Goal: Check status: Check status

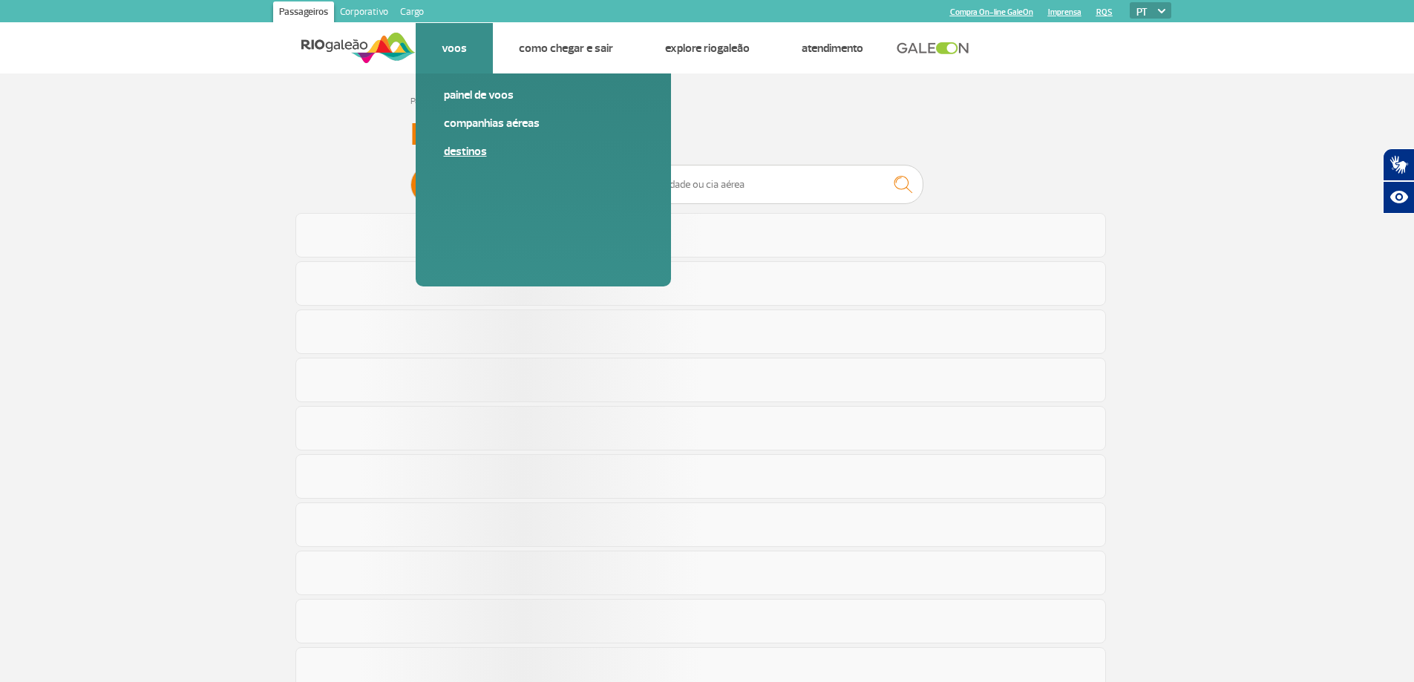
click at [558, 170] on span "Destinos" at bounding box center [543, 157] width 199 height 28
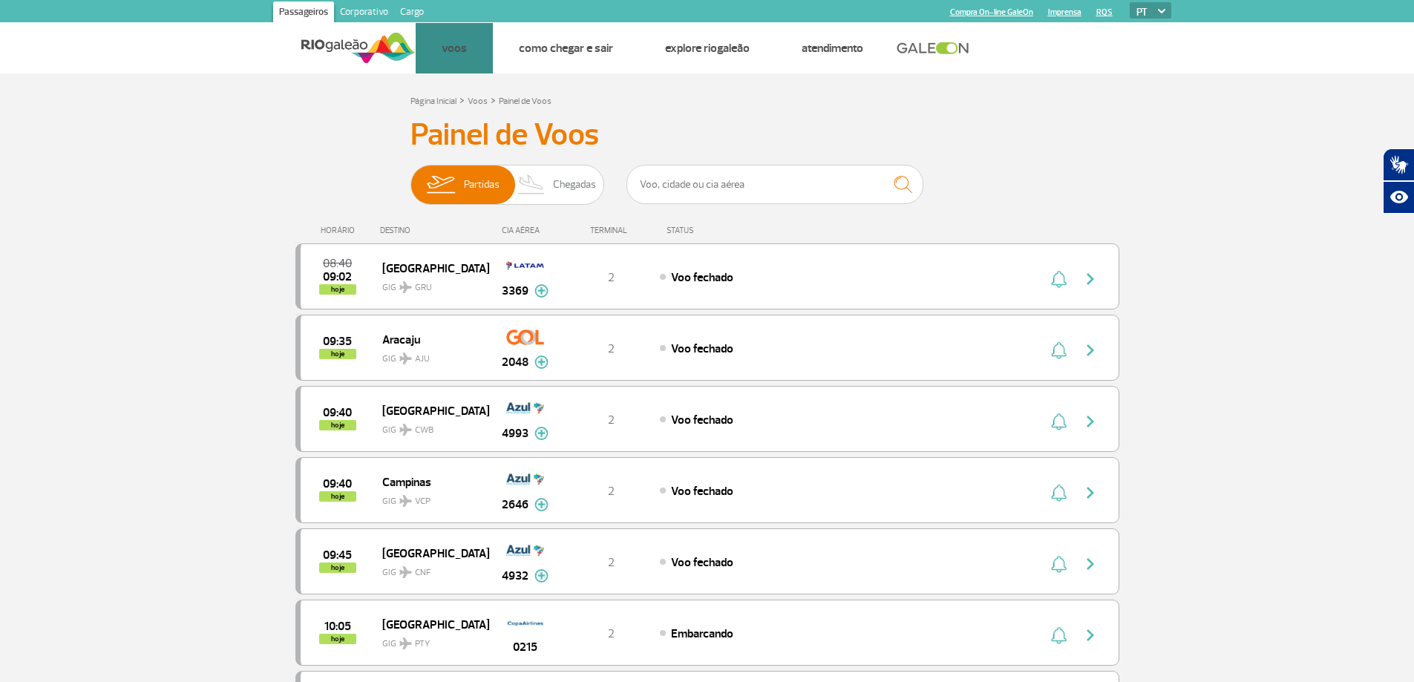
drag, startPoint x: 558, startPoint y: 170, endPoint x: 835, endPoint y: 209, distance: 280.4
click at [585, 186] on span "Chegadas" at bounding box center [574, 185] width 43 height 39
click at [411, 177] on input "Partidas Chegadas" at bounding box center [411, 177] width 0 height 0
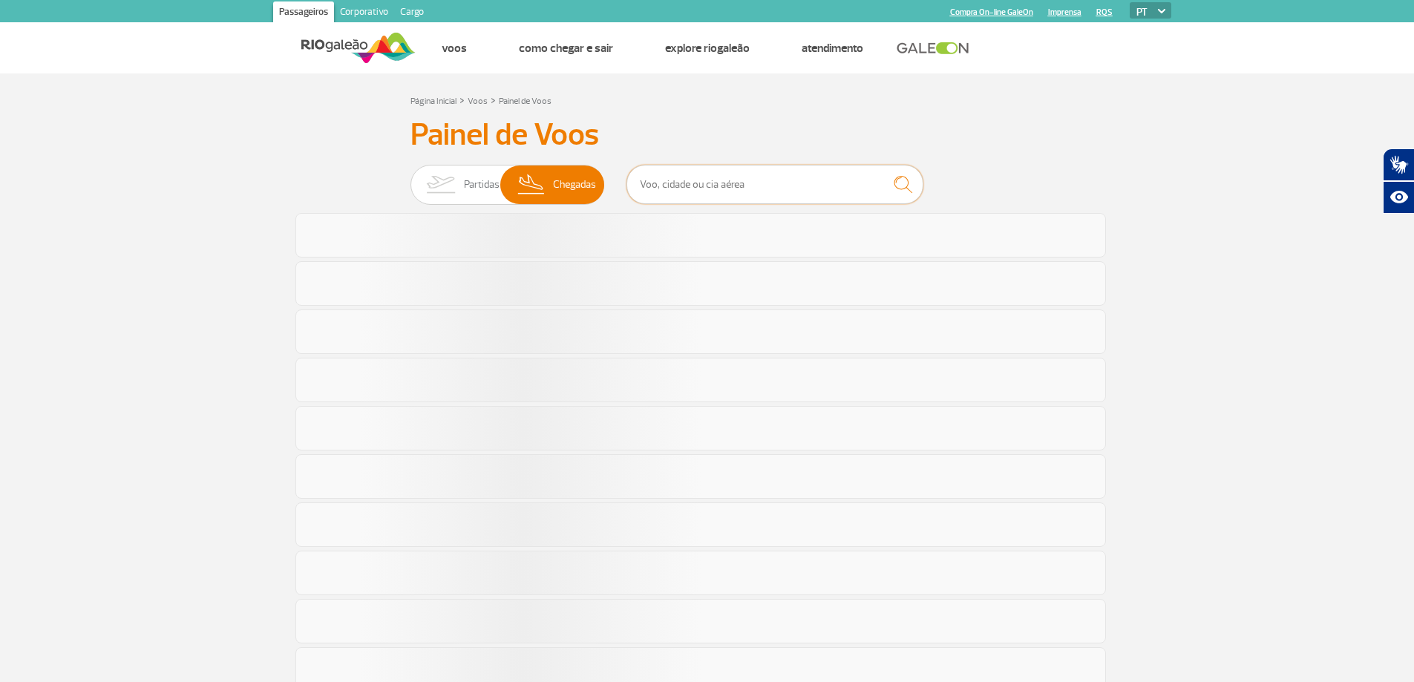
click at [711, 185] on input "text" at bounding box center [775, 184] width 297 height 39
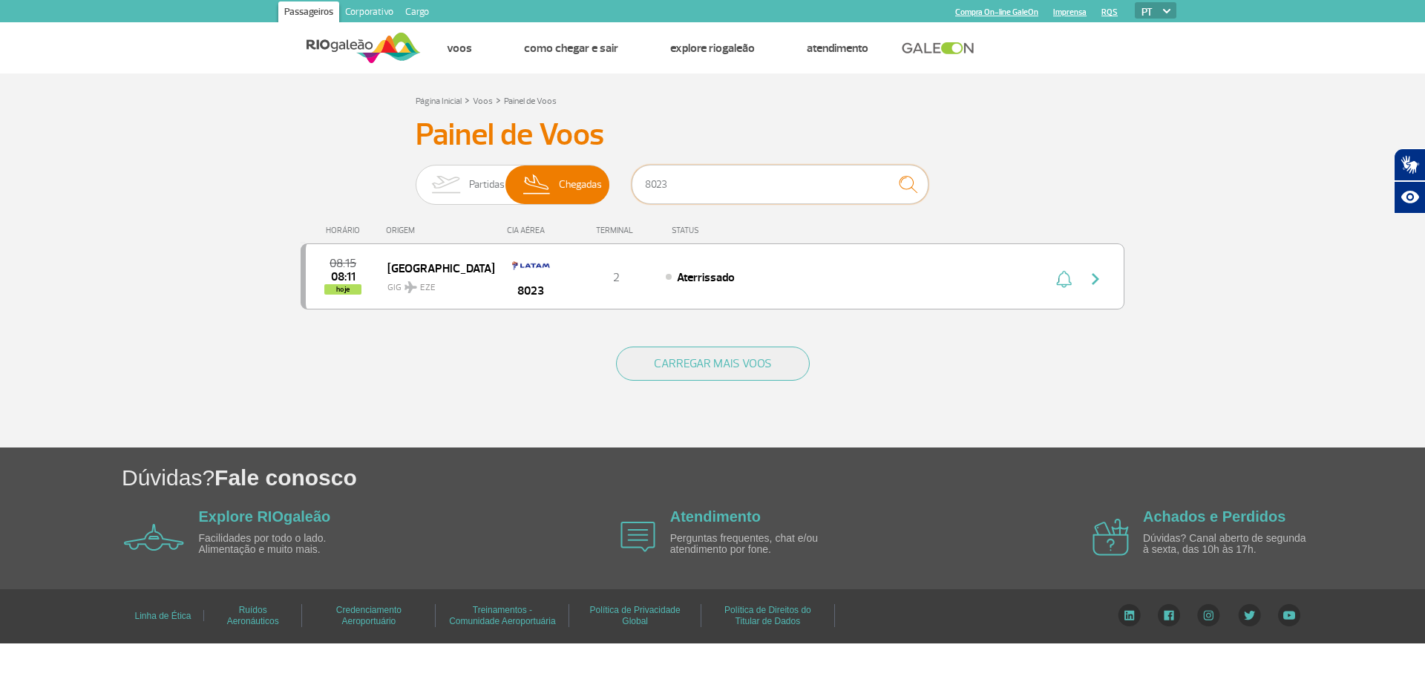
click at [713, 189] on input "8023" at bounding box center [780, 184] width 297 height 39
click at [725, 188] on input "5900" at bounding box center [780, 184] width 297 height 39
type input "620"
